Goal: Communication & Community: Participate in discussion

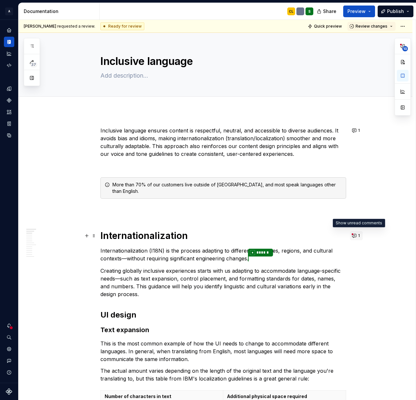
click at [356, 236] on button "1" at bounding box center [356, 235] width 13 height 9
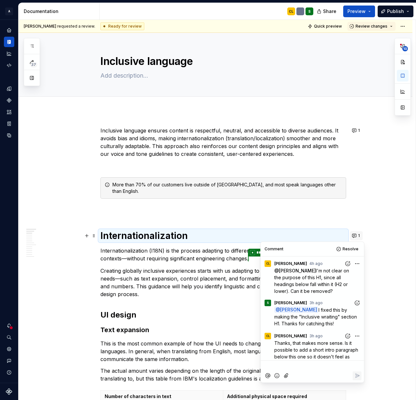
scroll to position [41, 0]
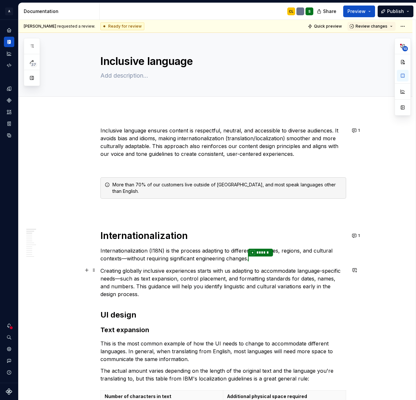
click at [192, 280] on p "Creating globally inclusive experiences starts with us adapting to accommodate …" at bounding box center [222, 282] width 245 height 31
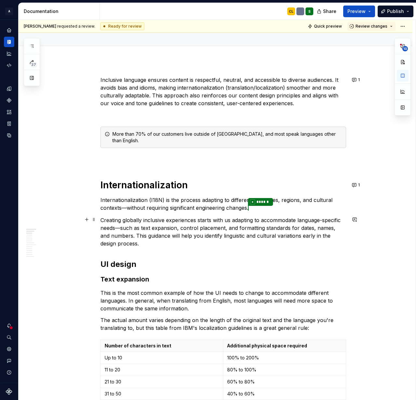
scroll to position [53, 0]
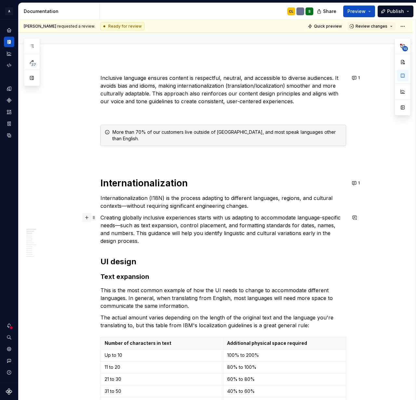
click at [88, 218] on button "button" at bounding box center [86, 217] width 9 height 9
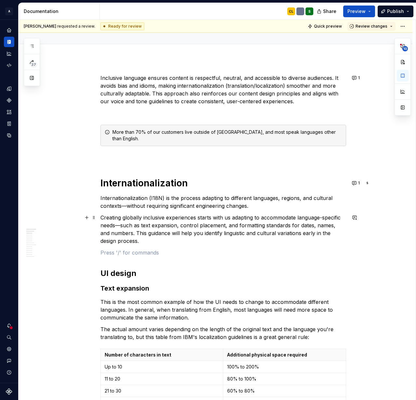
click at [166, 251] on p at bounding box center [222, 253] width 245 height 8
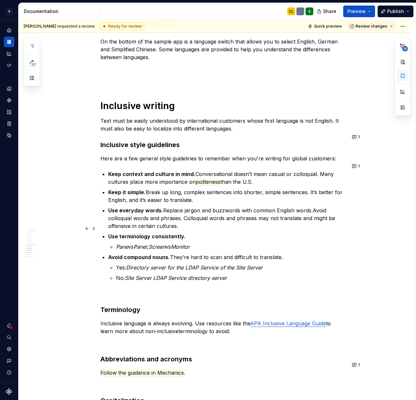
scroll to position [1150, 0]
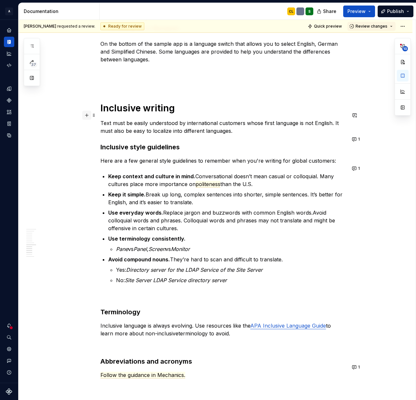
click at [87, 115] on button "button" at bounding box center [86, 115] width 9 height 9
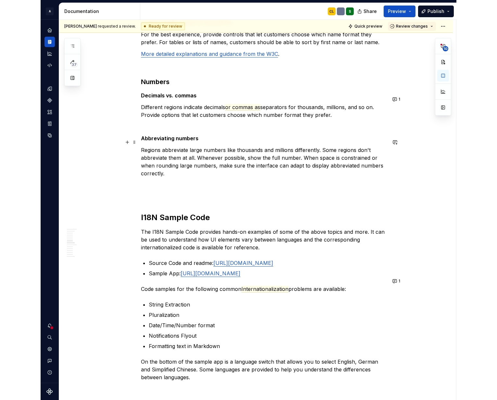
scroll to position [834, 0]
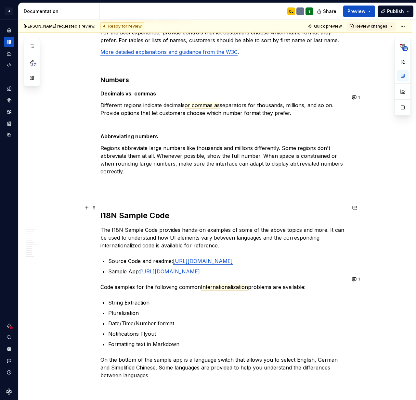
click at [119, 210] on h2 "I18N Sample Code" at bounding box center [222, 215] width 245 height 10
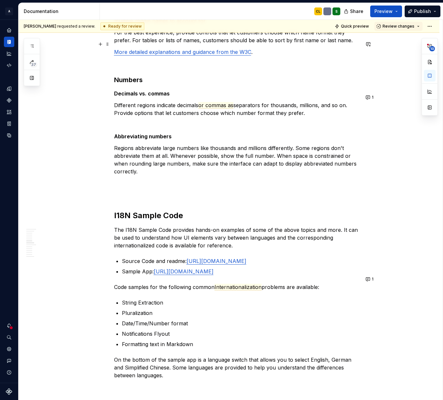
type textarea "*"
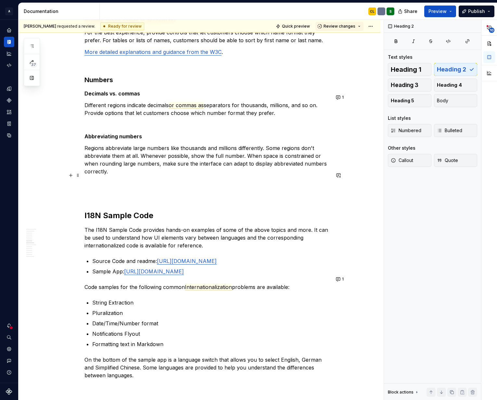
click at [94, 179] on p at bounding box center [206, 183] width 245 height 8
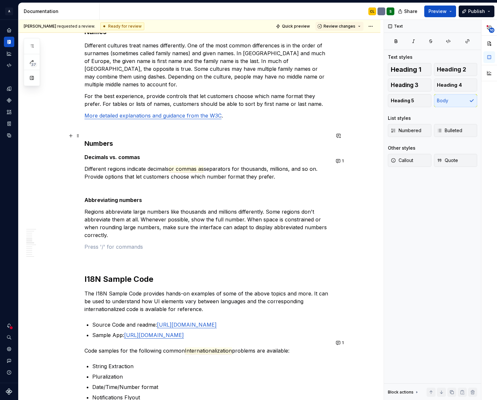
scroll to position [766, 0]
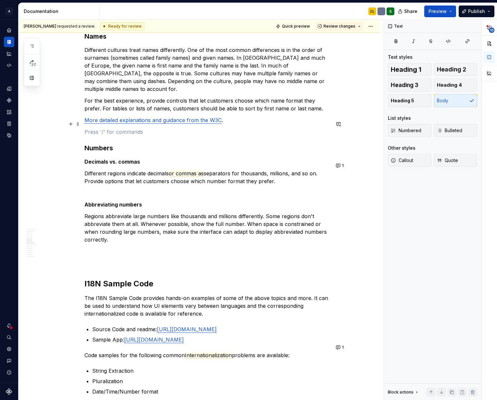
click at [110, 128] on p at bounding box center [206, 132] width 245 height 8
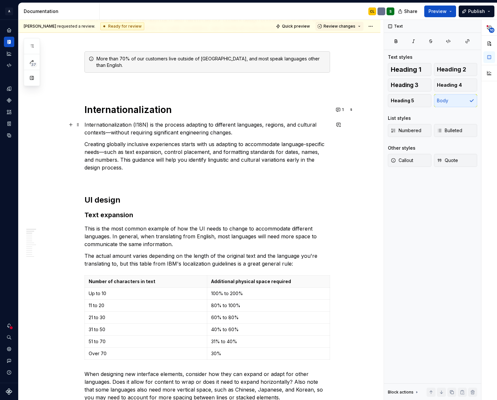
scroll to position [99, 0]
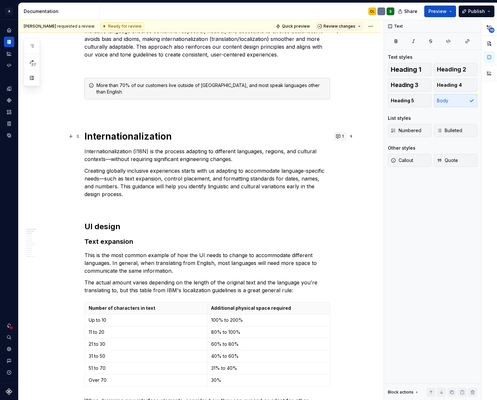
click at [341, 136] on button "1" at bounding box center [340, 136] width 13 height 9
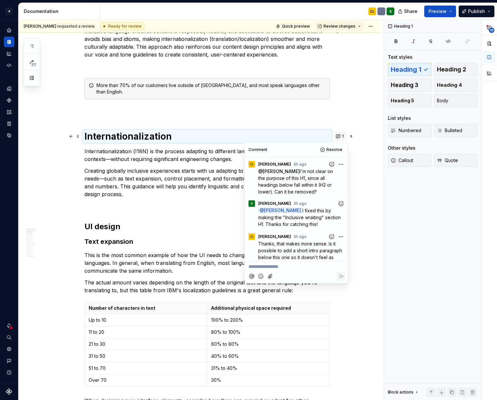
scroll to position [41, 0]
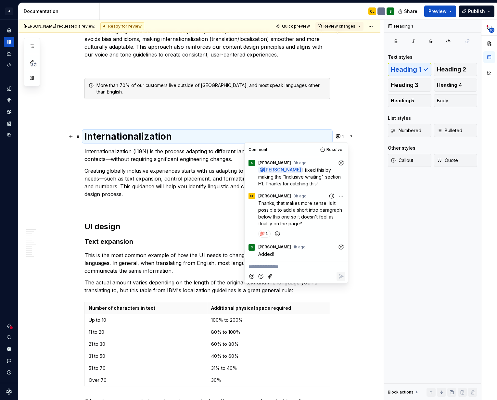
click at [172, 179] on p "Creating globally inclusive experiences starts with us adapting to accommodate …" at bounding box center [206, 182] width 245 height 31
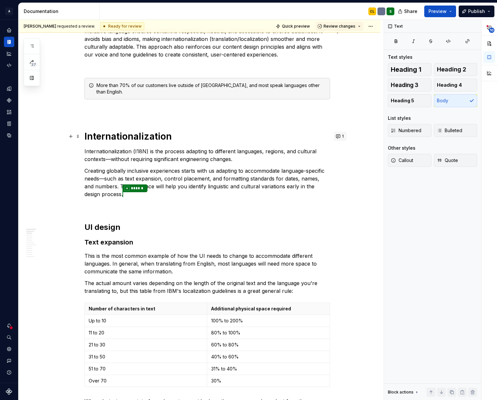
click at [339, 136] on button "1" at bounding box center [340, 136] width 13 height 9
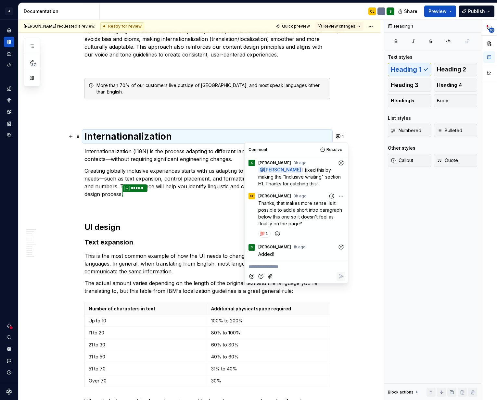
click at [342, 247] on icon "Add reaction" at bounding box center [341, 247] width 6 height 6
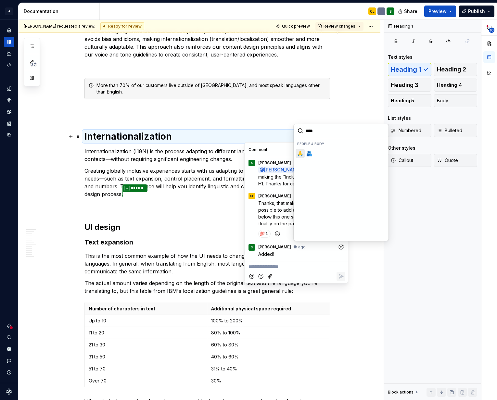
type input "*****"
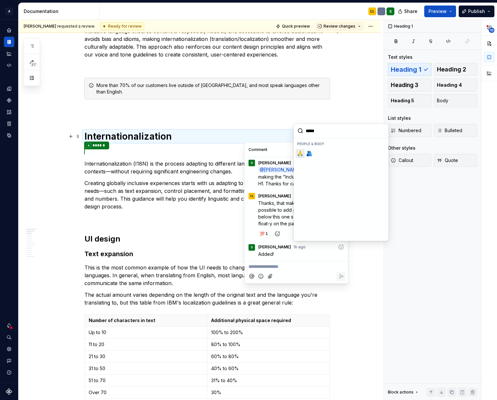
click at [300, 153] on span "🙏" at bounding box center [299, 153] width 5 height 6
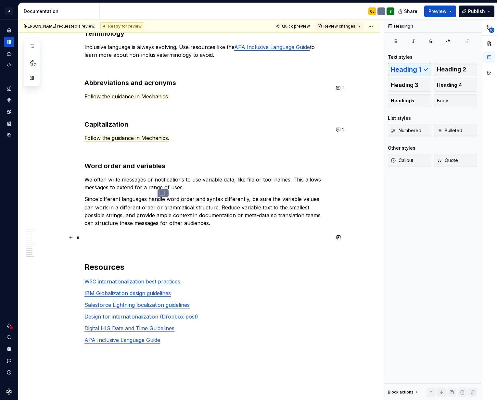
scroll to position [1515, 0]
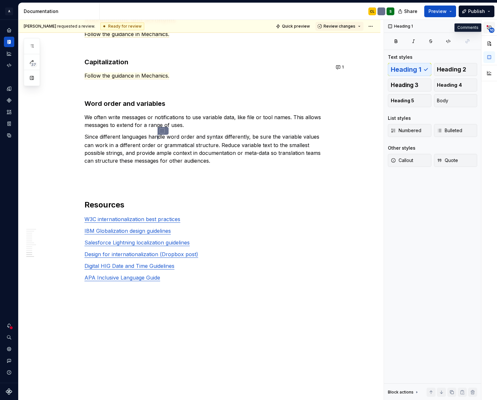
click at [415, 29] on span "10" at bounding box center [492, 30] width 6 height 5
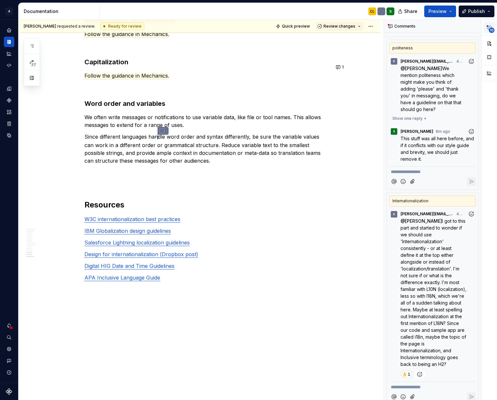
scroll to position [9, 0]
click at [415, 135] on span "This stuff was all here before, and if it conflicts with our style guide and br…" at bounding box center [437, 148] width 75 height 26
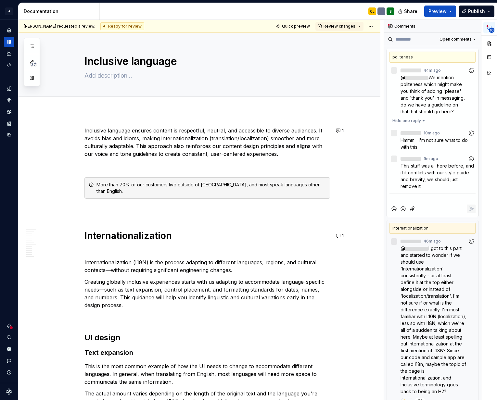
scroll to position [0, 0]
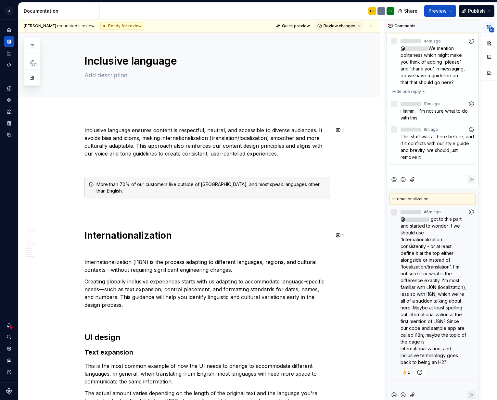
type textarea "*"
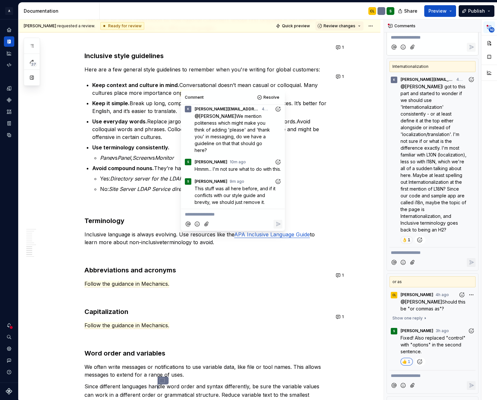
scroll to position [170, 0]
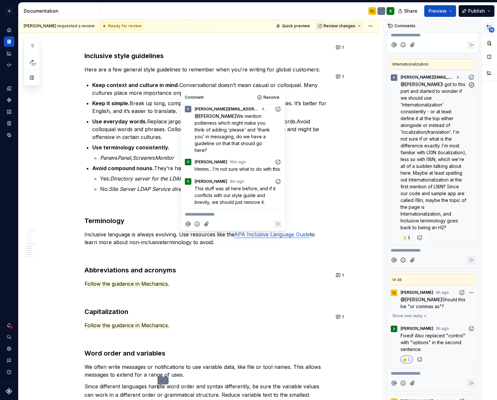
click at [415, 134] on span "I got to this part and started to wonder if we should use 'Internationalization…" at bounding box center [433, 155] width 67 height 149
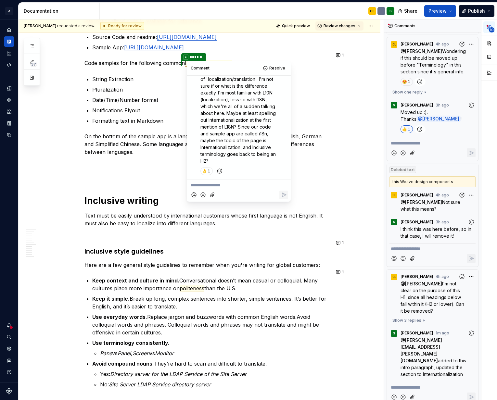
scroll to position [566, 0]
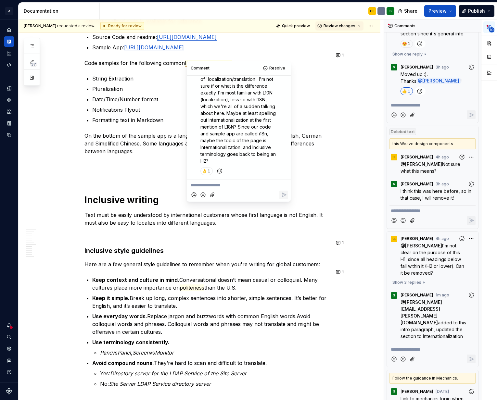
click at [415, 188] on p "I think this was here before, so in that case, I will remove it!" at bounding box center [437, 195] width 75 height 14
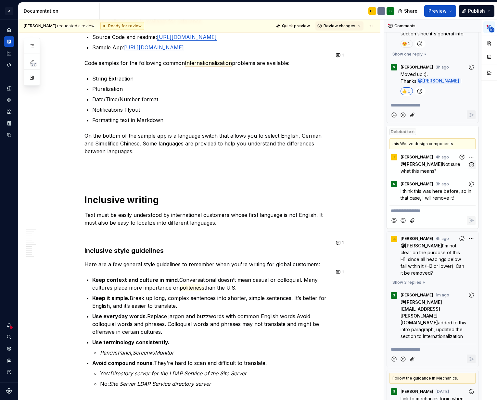
click at [415, 161] on span "Not sure what this means?" at bounding box center [430, 167] width 61 height 12
click at [415, 182] on icon "Add reaction" at bounding box center [472, 182] width 1 height 1
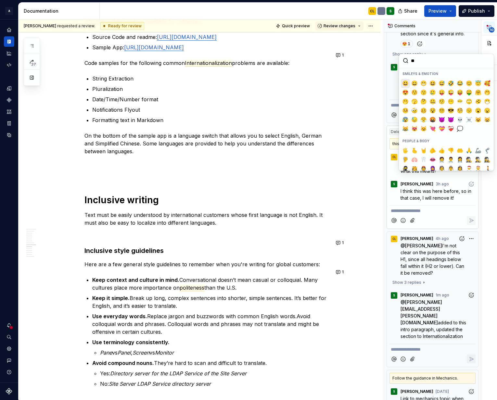
type input "***"
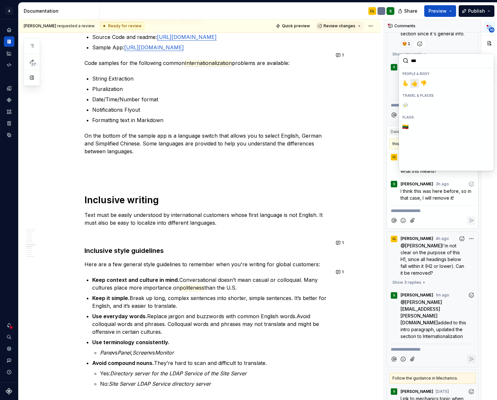
click at [413, 84] on span "👍️" at bounding box center [414, 83] width 5 height 6
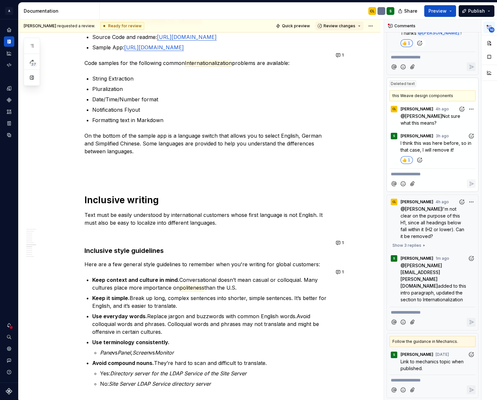
scroll to position [614, 0]
click at [415, 282] on span "added to this intro paragraph, updated the section to Internationalization" at bounding box center [433, 291] width 67 height 19
click at [412, 242] on span "Show 3 replies" at bounding box center [406, 244] width 29 height 5
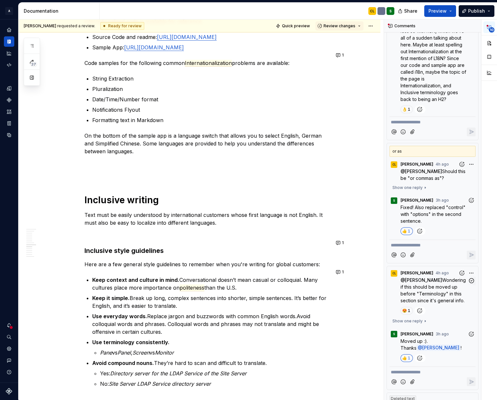
scroll to position [0, 0]
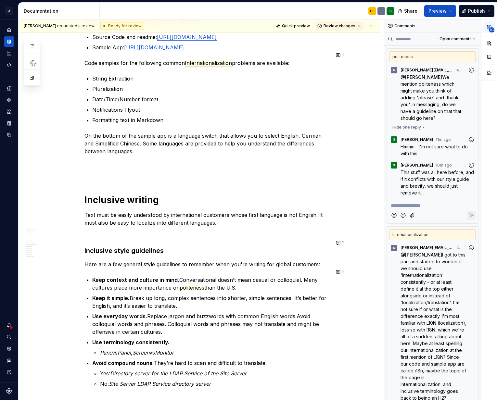
type textarea "*"
